Goal: Task Accomplishment & Management: Complete application form

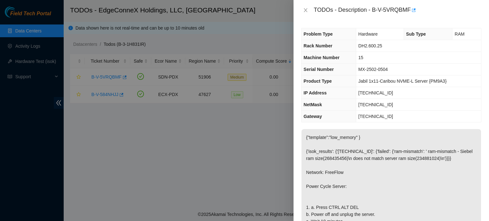
scroll to position [128, 0]
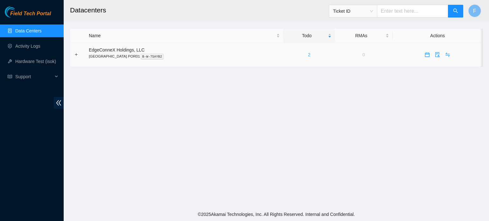
click at [308, 56] on link "2" at bounding box center [309, 54] width 3 height 5
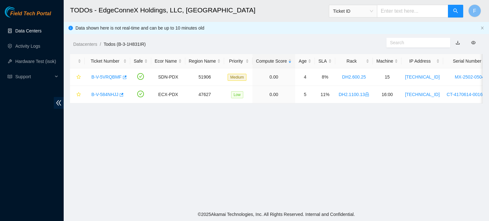
click at [36, 30] on link "Data Centers" at bounding box center [28, 30] width 26 height 5
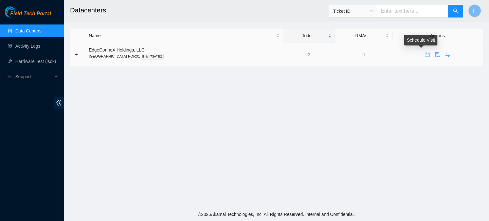
click at [425, 53] on icon "calendar" at bounding box center [427, 53] width 4 height 1
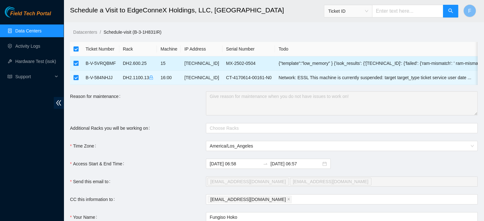
click at [75, 62] on input "checkbox" at bounding box center [76, 63] width 5 height 5
checkbox input "false"
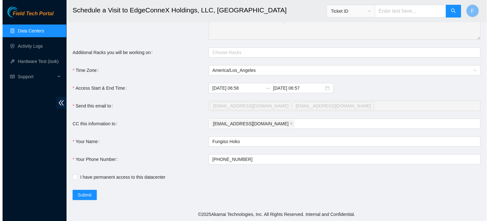
scroll to position [80, 0]
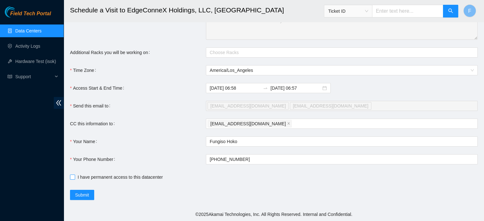
click at [73, 177] on input "I have permanent access to this datacenter" at bounding box center [72, 177] width 4 height 4
checkbox input "true"
click at [78, 201] on main "Schedule a Visit to EdgeConneX Holdings, LLC, Portland POR01 Ticket ID F Datace…" at bounding box center [274, 66] width 421 height 284
click at [81, 196] on span "Submit" at bounding box center [82, 195] width 14 height 7
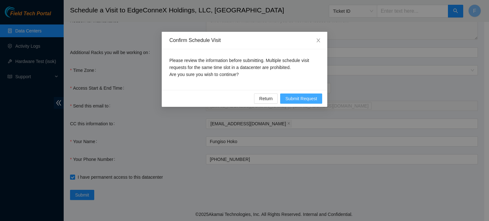
click at [293, 98] on span "Submit Request" at bounding box center [301, 98] width 32 height 7
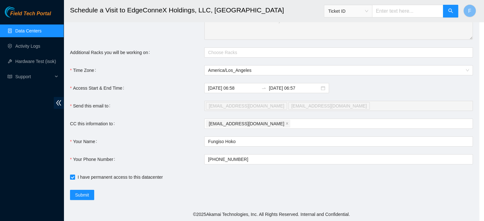
type input "2025-09-23 06:59"
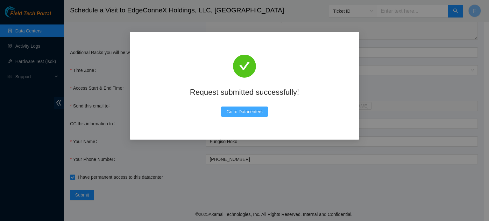
click at [244, 109] on span "Go to Datacenters" at bounding box center [244, 111] width 36 height 7
